Goal: Transaction & Acquisition: Purchase product/service

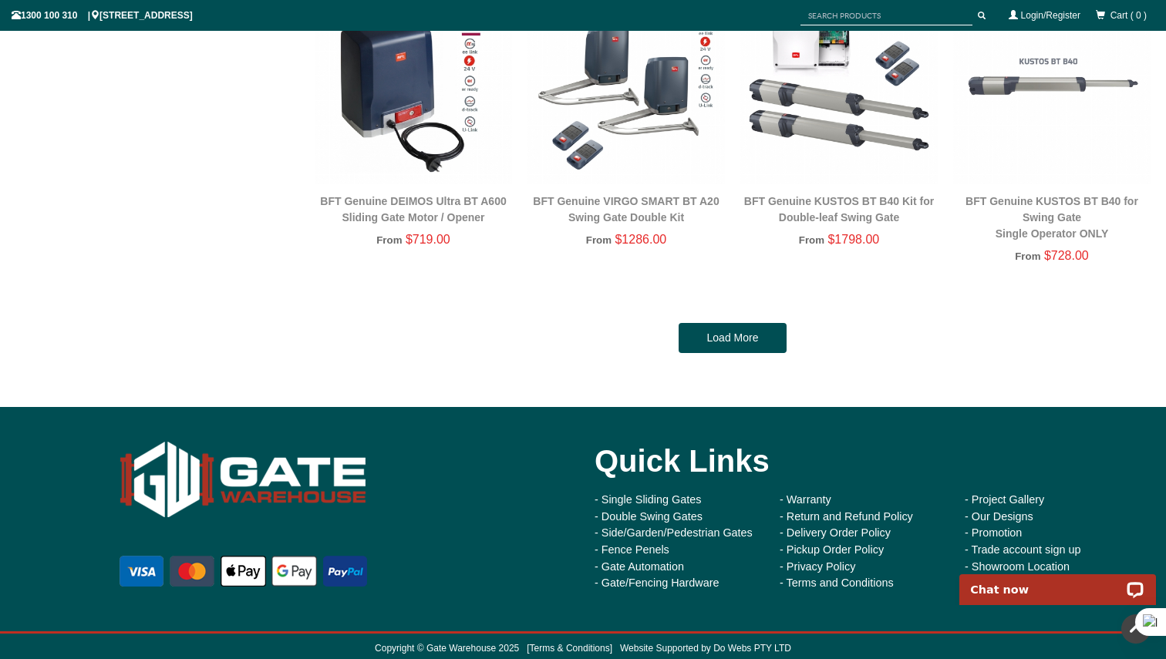
scroll to position [3275, 0]
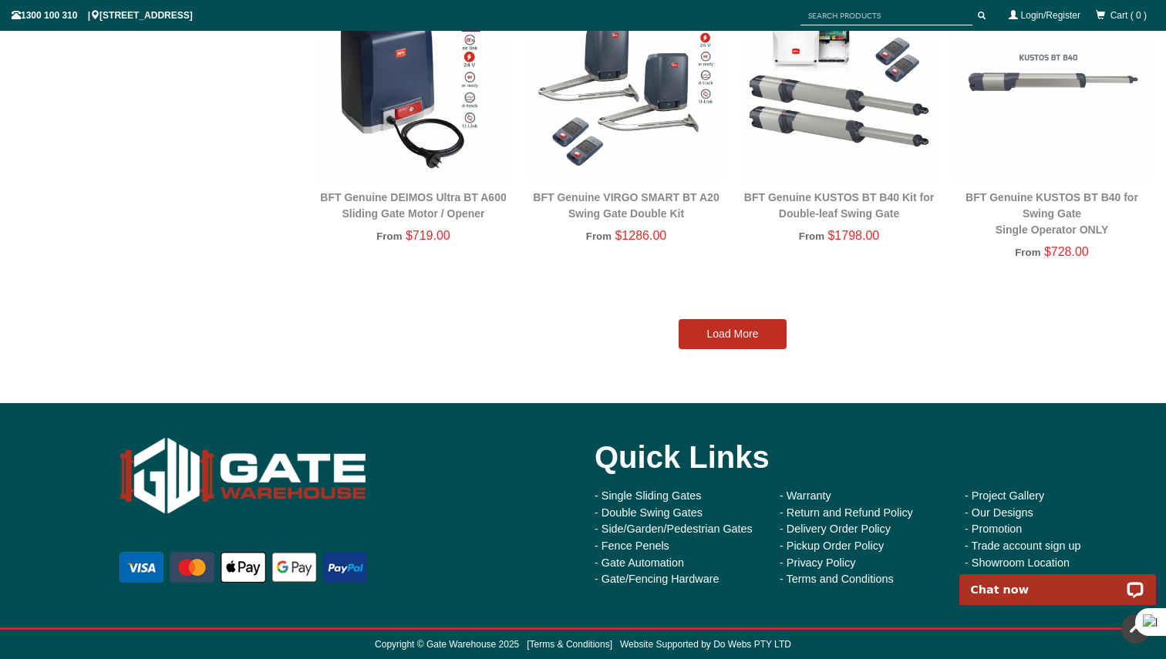
click at [714, 331] on link "Load More" at bounding box center [732, 334] width 108 height 31
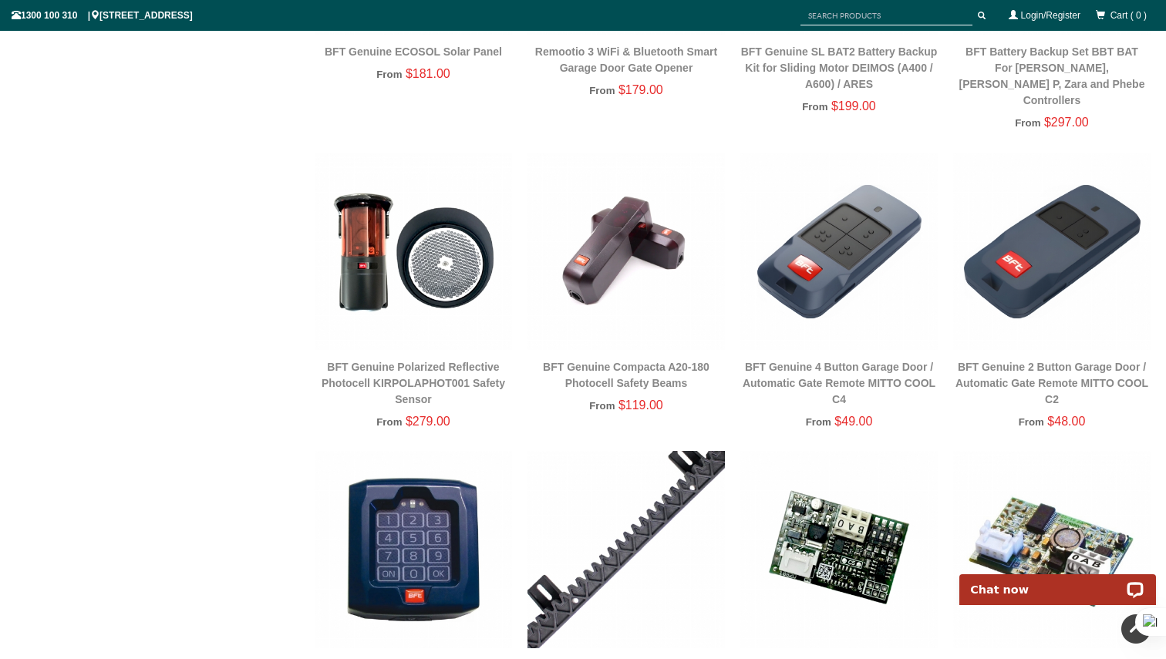
scroll to position [4358, 0]
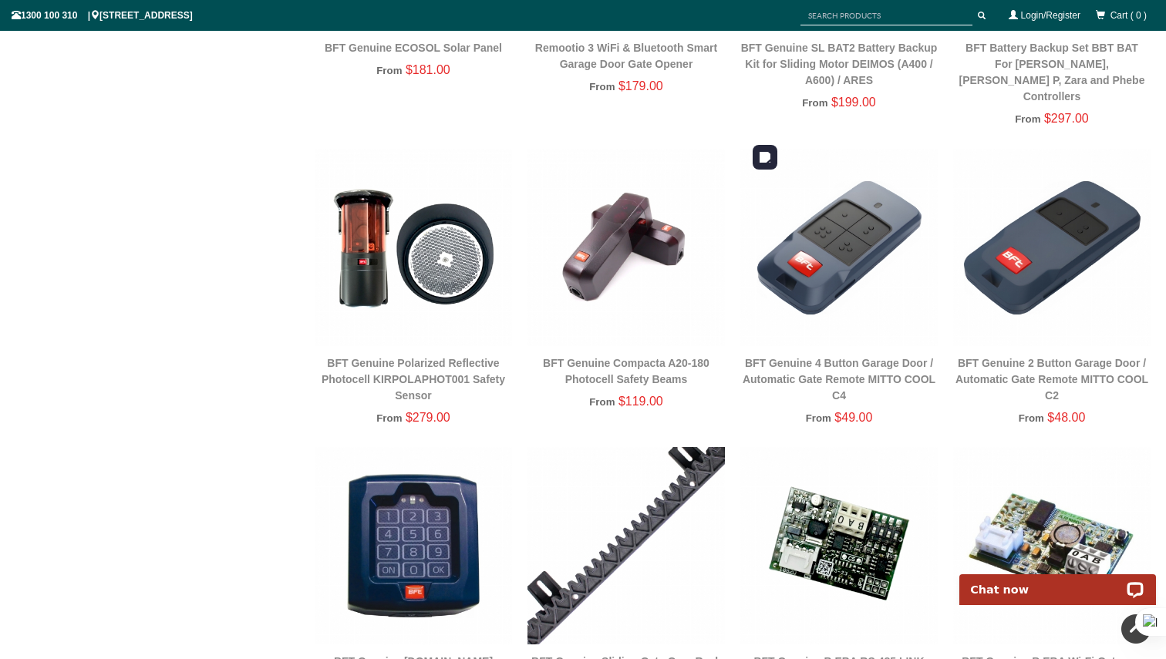
click at [812, 271] on img at bounding box center [838, 247] width 197 height 197
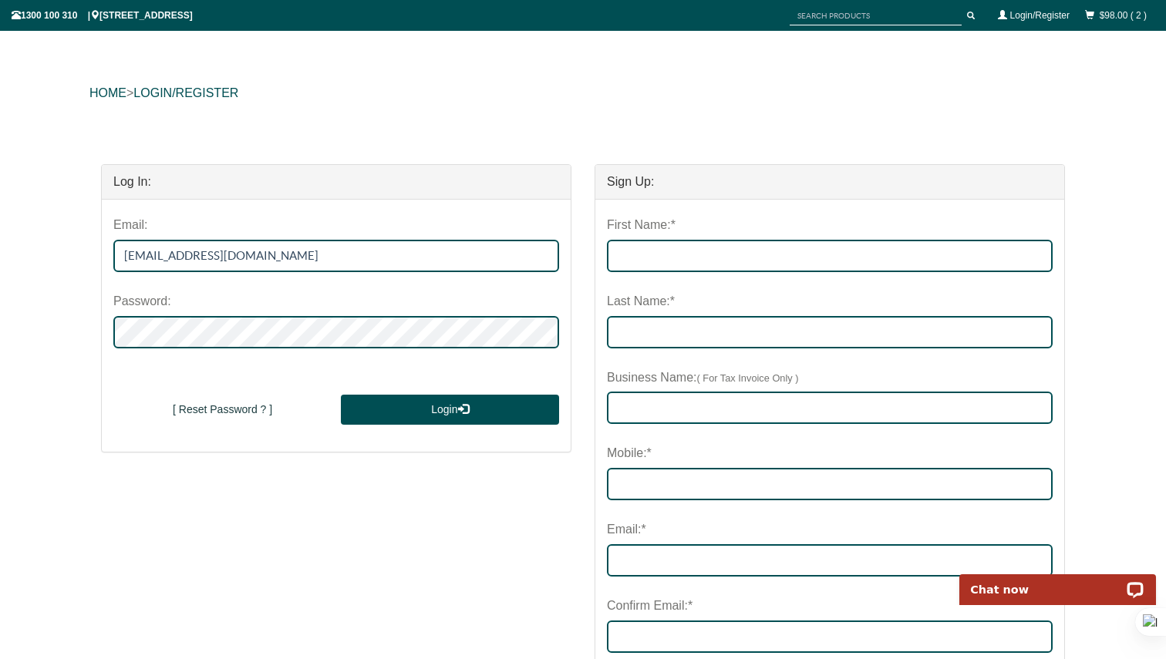
type input "martinwang275@gmail.com"
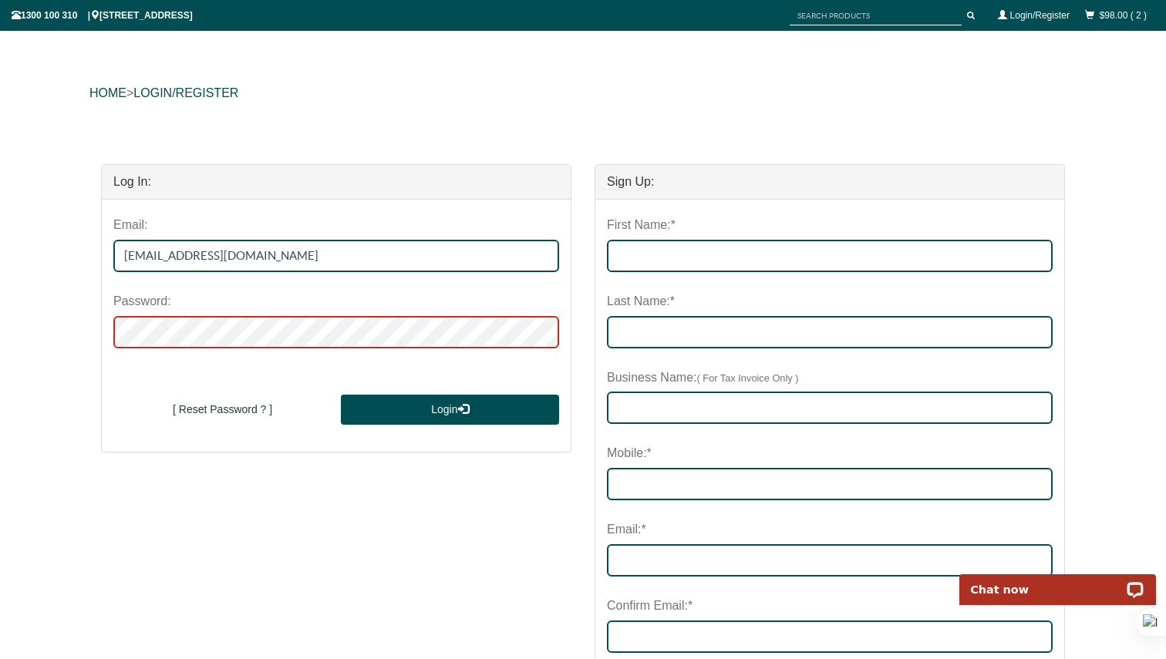
click at [341, 395] on button "Login" at bounding box center [450, 410] width 218 height 31
